Goal: Find specific page/section: Find specific page/section

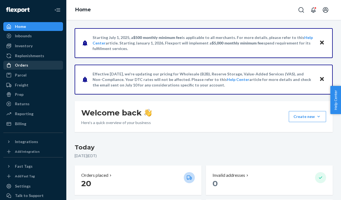
click at [34, 64] on div "Orders" at bounding box center [33, 65] width 59 height 8
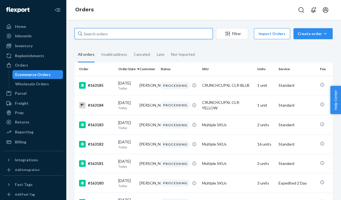
click at [107, 35] on input "text" at bounding box center [144, 33] width 138 height 11
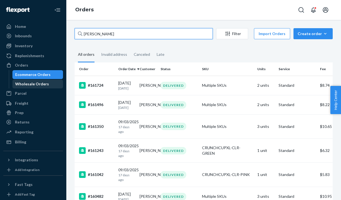
type input "[PERSON_NAME]"
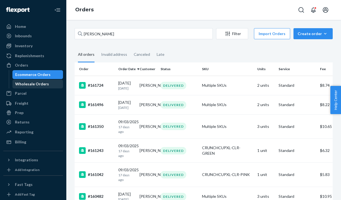
click at [38, 85] on div "Wholesale Orders" at bounding box center [32, 84] width 34 height 6
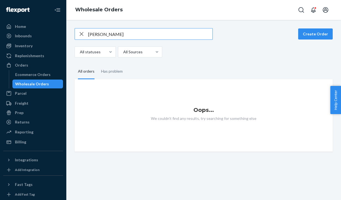
type input "[PERSON_NAME]"
